Goal: Task Accomplishment & Management: Use online tool/utility

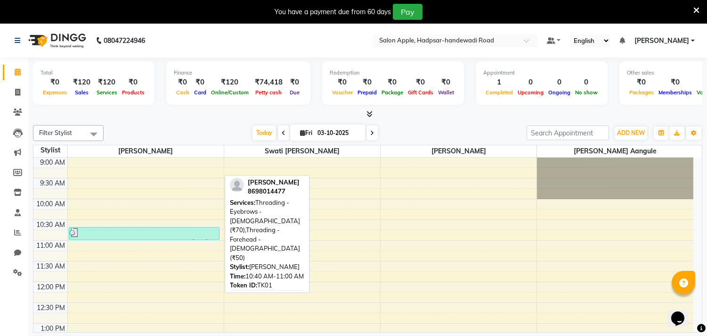
drag, startPoint x: 145, startPoint y: 226, endPoint x: 106, endPoint y: 232, distance: 40.1
click at [106, 232] on link "[PERSON_NAME], TK01, 10:40 AM-11:00 AM, Threading - Eyebrows - [DEMOGRAPHIC_DAT…" at bounding box center [144, 233] width 151 height 13
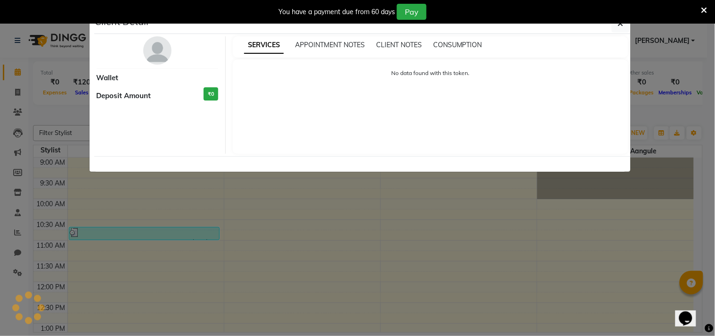
select select "3"
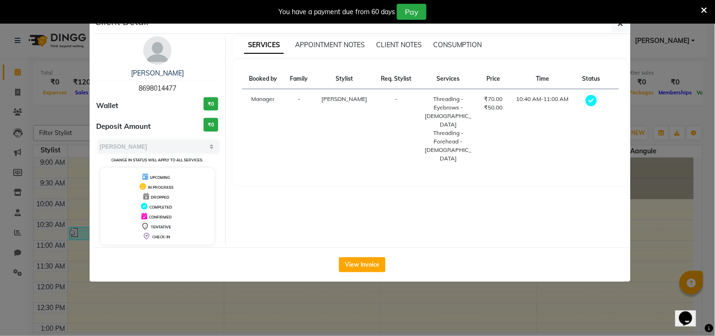
click at [615, 23] on div "You have a payment due from 60 days Pay" at bounding box center [357, 12] width 715 height 24
